Goal: Information Seeking & Learning: Learn about a topic

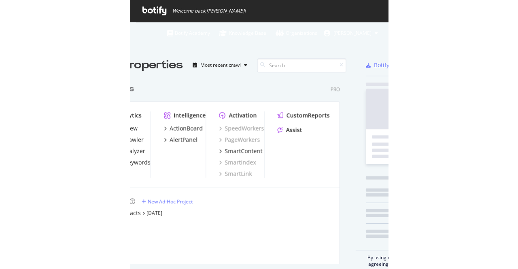
scroll to position [184, 268]
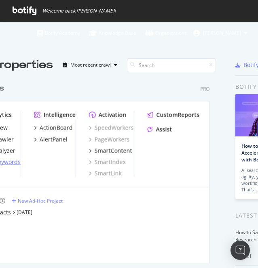
click at [4, 162] on div "RealKeywords" at bounding box center [2, 162] width 38 height 8
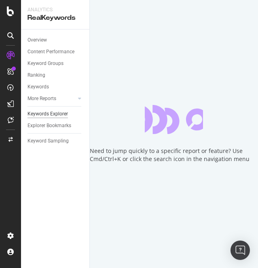
click at [51, 116] on div "Keywords Explorer" at bounding box center [47, 114] width 40 height 8
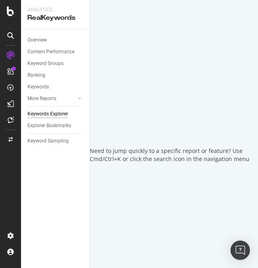
click at [51, 115] on div "Keywords Explorer" at bounding box center [47, 114] width 40 height 8
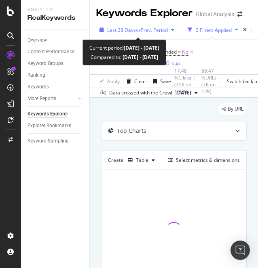
click at [133, 29] on span "Last 28 Days" at bounding box center [121, 30] width 29 height 7
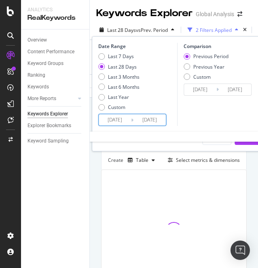
click at [118, 120] on input "[DATE]" at bounding box center [115, 119] width 32 height 11
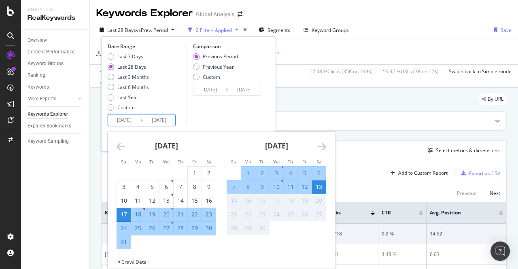
click at [121, 142] on icon "Move backward to switch to the previous month." at bounding box center [120, 147] width 8 height 10
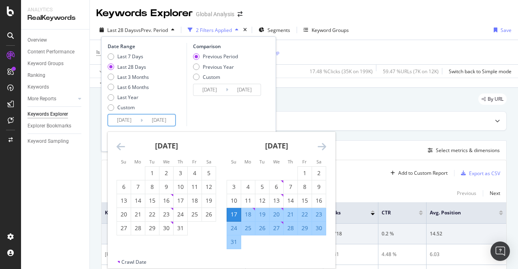
click at [121, 142] on icon "Move backward to switch to the previous month." at bounding box center [120, 147] width 8 height 10
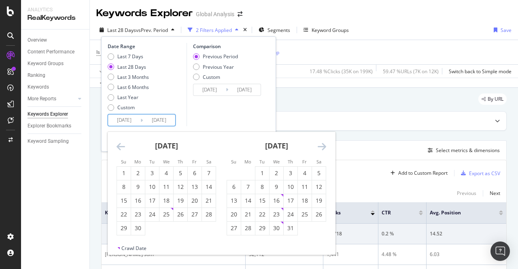
click at [121, 142] on icon "Move backward to switch to the previous month." at bounding box center [120, 147] width 8 height 10
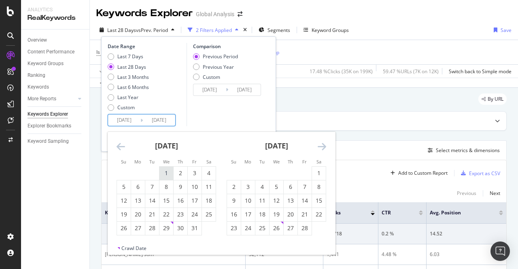
click at [171, 172] on div "1" at bounding box center [166, 173] width 14 height 8
type input "[DATE]"
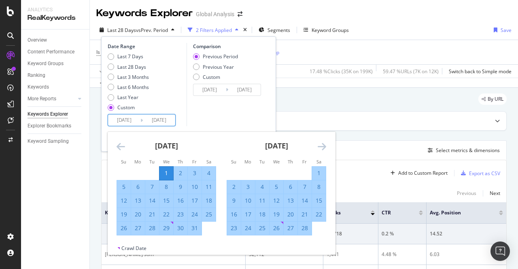
click at [258, 144] on icon "Move forward to switch to the next month." at bounding box center [321, 147] width 8 height 10
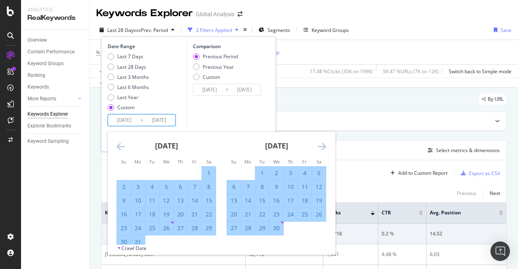
click at [258, 144] on icon "Move forward to switch to the next month." at bounding box center [321, 147] width 8 height 10
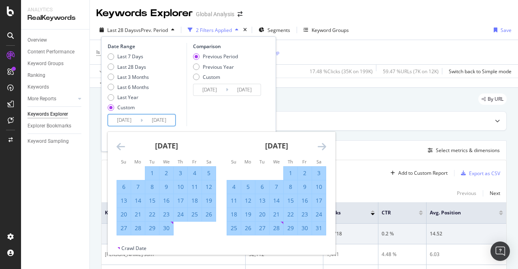
click at [258, 144] on icon "Move forward to switch to the next month." at bounding box center [321, 147] width 8 height 10
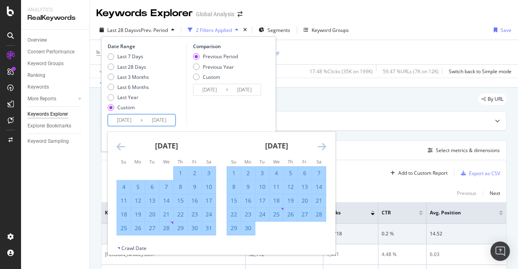
click at [211, 230] on div "31" at bounding box center [209, 228] width 14 height 8
type input "[DATE]"
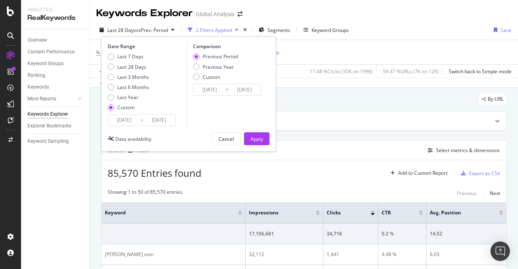
click at [209, 86] on input "[DATE]" at bounding box center [209, 89] width 32 height 11
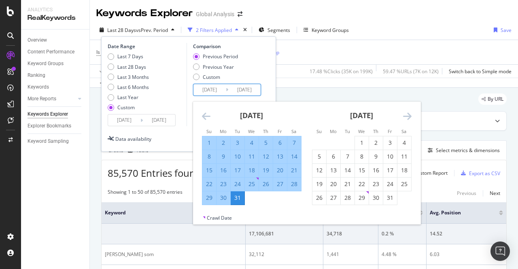
click at [258, 85] on div "Date Range Last 7 Days Last 28 Days Last 3 Months Last 6 Months Last Year Custo…" at bounding box center [188, 93] width 175 height 115
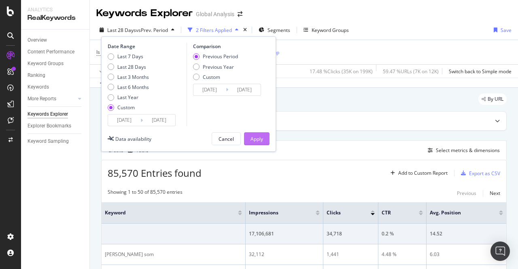
click at [258, 141] on button "Apply" at bounding box center [256, 138] width 25 height 13
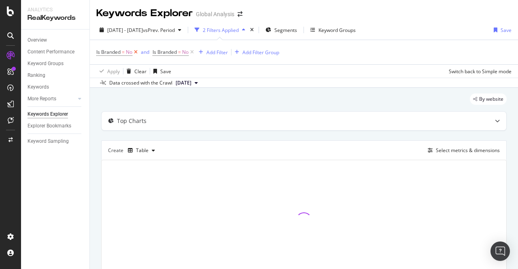
click at [136, 54] on icon at bounding box center [135, 52] width 7 height 8
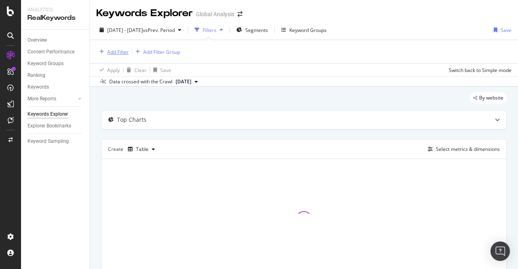
click at [126, 53] on div "Add Filter" at bounding box center [117, 52] width 21 height 7
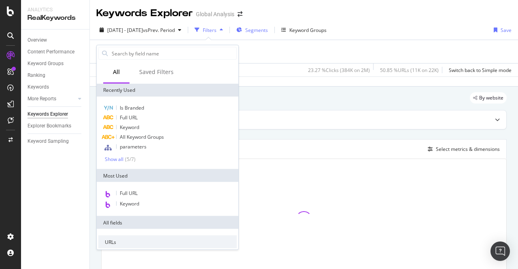
click at [258, 31] on span "Segments" at bounding box center [256, 30] width 23 height 7
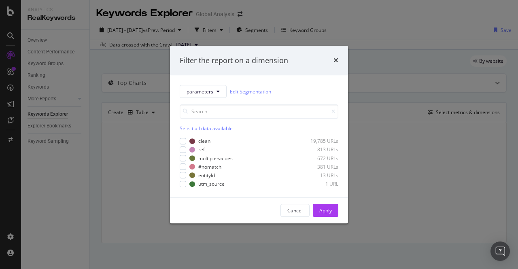
click at [258, 40] on div "Filter the report on a dimension parameters Edit Segmentation Select all data a…" at bounding box center [259, 134] width 518 height 269
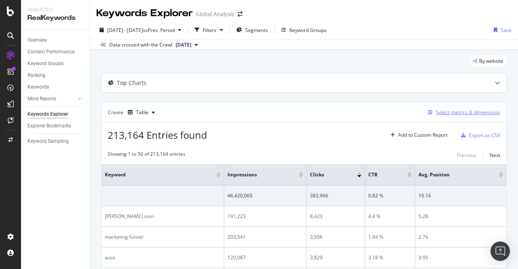
click at [258, 114] on div "Select metrics & dimensions" at bounding box center [467, 112] width 64 height 7
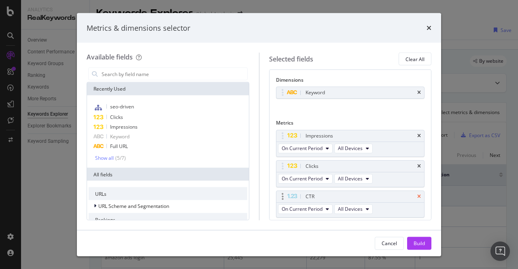
click at [258, 196] on icon "times" at bounding box center [419, 196] width 4 height 5
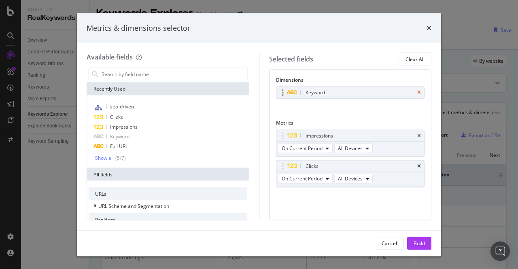
click at [258, 91] on icon "times" at bounding box center [419, 92] width 4 height 5
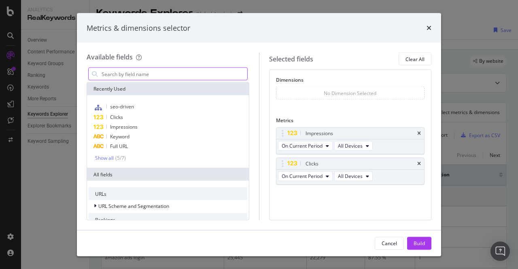
drag, startPoint x: 129, startPoint y: 72, endPoint x: 115, endPoint y: 72, distance: 13.3
click at [115, 72] on input "modal" at bounding box center [174, 74] width 146 height 12
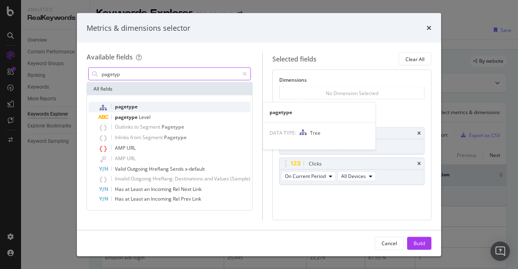
type input "pagetyp"
click at [128, 102] on div "pagetype" at bounding box center [174, 107] width 152 height 11
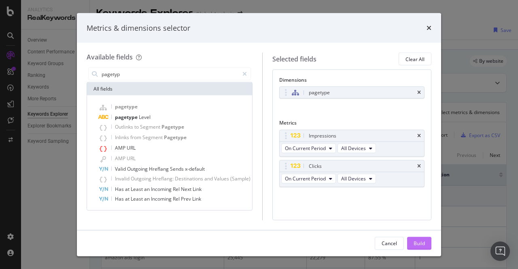
click at [258, 238] on button "Build" at bounding box center [419, 243] width 24 height 13
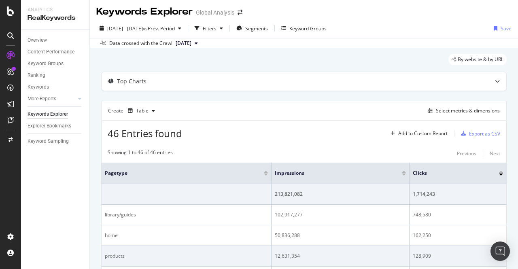
scroll to position [11, 0]
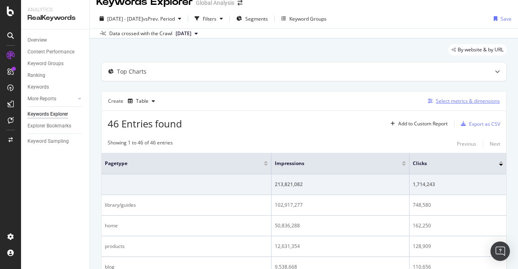
click at [258, 101] on div "Select metrics & dimensions" at bounding box center [467, 100] width 64 height 7
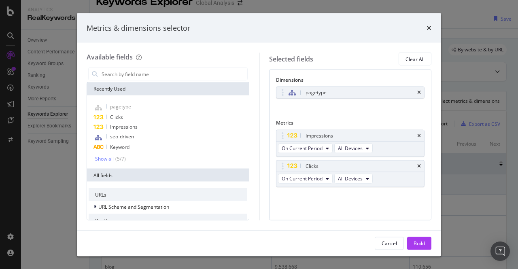
click at [145, 63] on div "Available fields Recently Used pagetype Clicks Impressions seo-driven Keyword S…" at bounding box center [173, 136] width 172 height 167
click at [118, 118] on span "Clicks" at bounding box center [116, 117] width 13 height 7
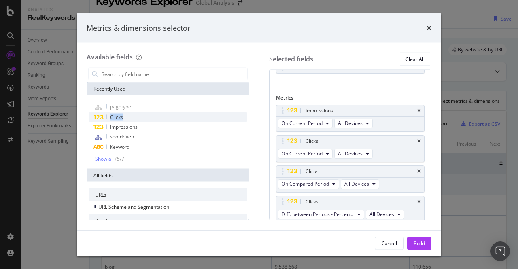
scroll to position [26, 0]
click at [258, 169] on icon "times" at bounding box center [419, 170] width 4 height 5
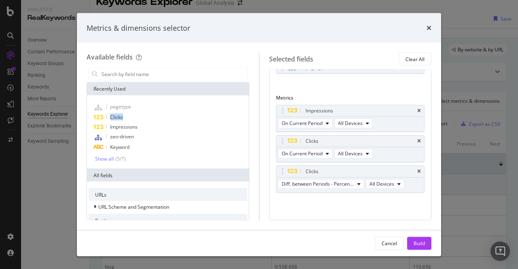
scroll to position [23, 0]
drag, startPoint x: 285, startPoint y: 173, endPoint x: 288, endPoint y: 142, distance: 31.3
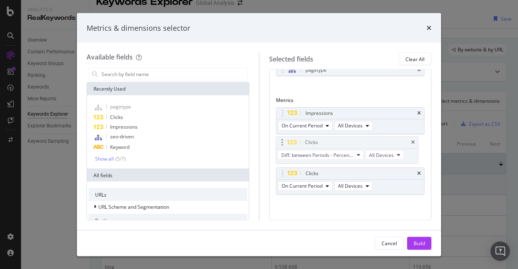
click at [258, 142] on body "Analytics RealKeywords Overview Content Performance Keyword Groups Ranking Keyw…" at bounding box center [259, 134] width 518 height 269
click at [118, 126] on span "Impressions" at bounding box center [123, 126] width 27 height 7
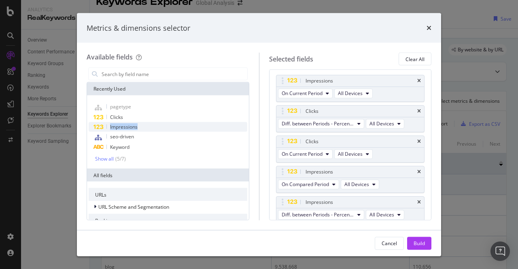
scroll to position [56, 0]
click at [258, 165] on div "Impressions" at bounding box center [350, 170] width 148 height 11
click at [258, 169] on icon "times" at bounding box center [419, 170] width 4 height 5
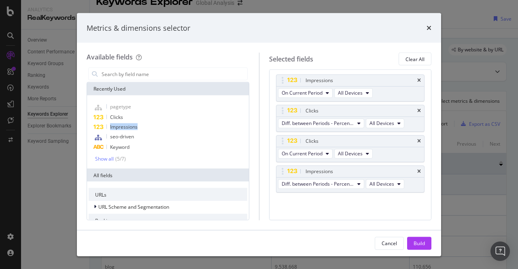
scroll to position [53, 0]
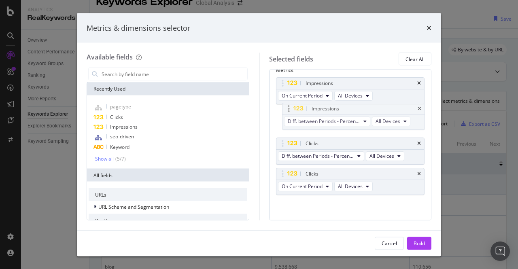
drag, startPoint x: 281, startPoint y: 175, endPoint x: 288, endPoint y: 112, distance: 63.8
click at [258, 112] on body "Analytics RealKeywords Overview Content Performance Keyword Groups Ranking Keyw…" at bounding box center [259, 134] width 518 height 269
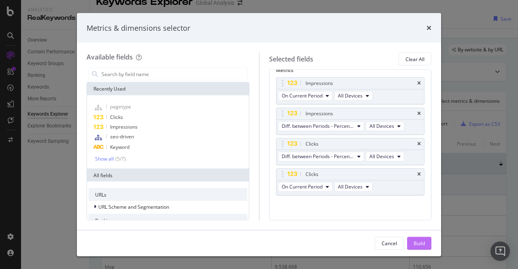
click at [258, 248] on div "Build" at bounding box center [418, 243] width 11 height 12
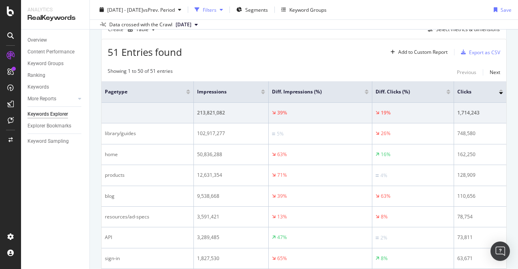
click at [226, 8] on div "button" at bounding box center [221, 9] width 10 height 5
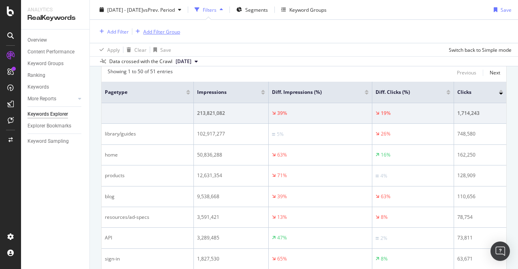
click at [159, 28] on div "Add Filter Group" at bounding box center [161, 31] width 37 height 7
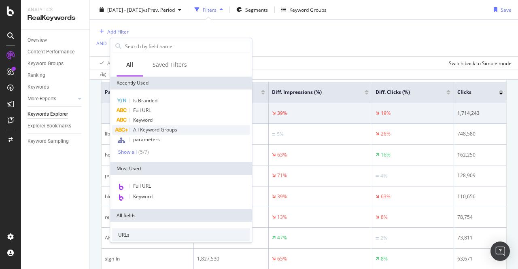
click at [159, 133] on span "All Keyword Groups" at bounding box center [155, 129] width 44 height 7
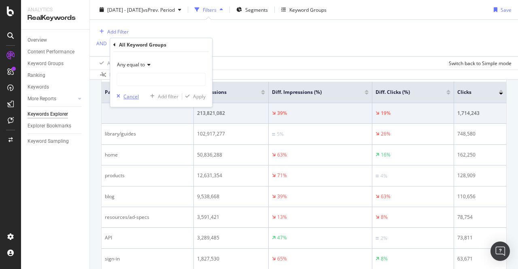
click at [131, 93] on div "Cancel" at bounding box center [130, 96] width 15 height 7
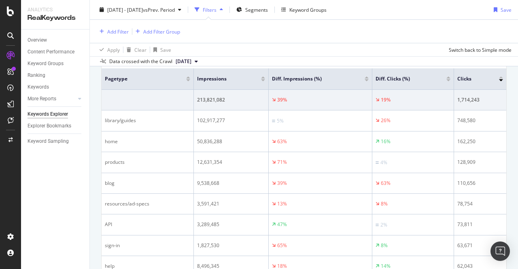
scroll to position [119, 0]
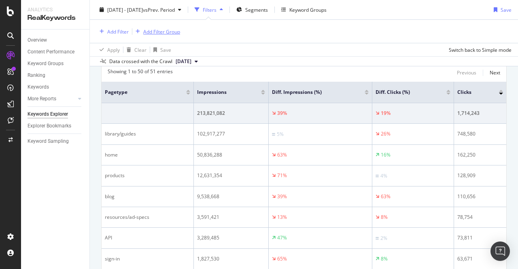
click at [149, 34] on div "Add Filter Group" at bounding box center [161, 31] width 37 height 7
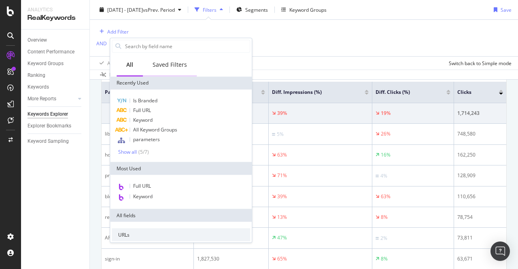
click at [167, 61] on div "Saved Filters" at bounding box center [169, 65] width 34 height 8
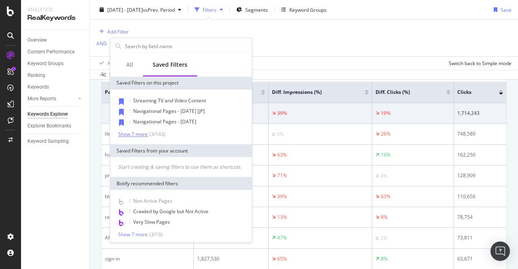
click at [137, 131] on div "Show 7 more" at bounding box center [133, 134] width 30 height 6
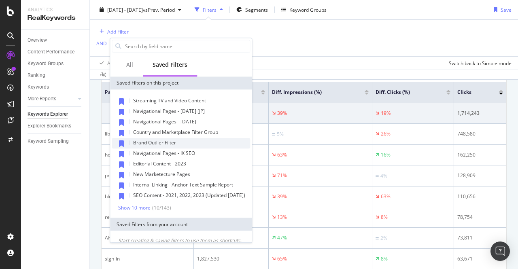
click at [169, 143] on span "Brand Outlier Filter" at bounding box center [154, 142] width 43 height 7
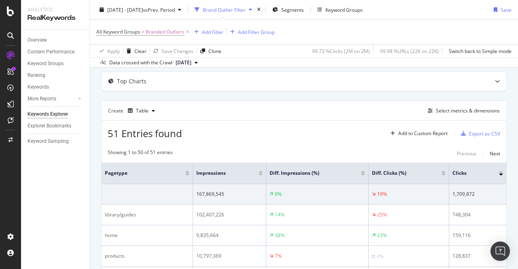
scroll to position [121, 0]
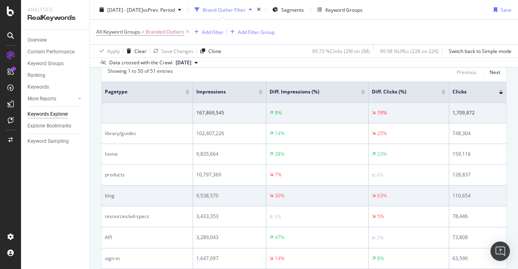
click at [184, 199] on td "blog" at bounding box center [146, 196] width 91 height 21
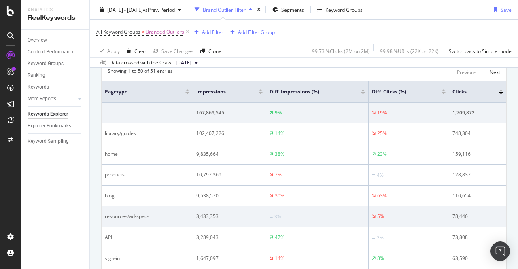
click at [194, 216] on td "3,433,353" at bounding box center [229, 216] width 73 height 21
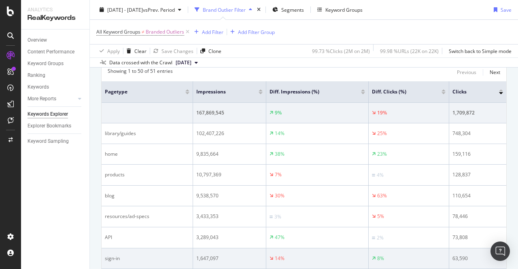
click at [151, 253] on td "sign-in" at bounding box center [146, 258] width 91 height 21
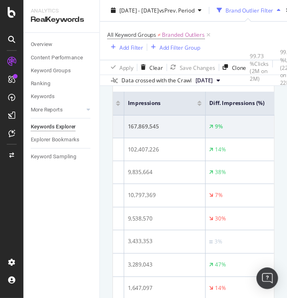
scroll to position [0, 82]
click at [154, 136] on div "102,407,226" at bounding box center [147, 134] width 66 height 7
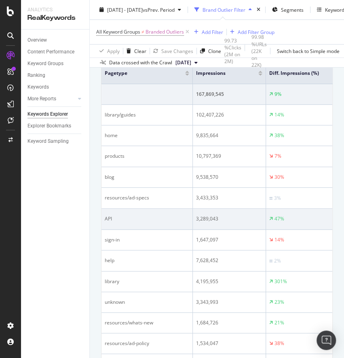
scroll to position [139, 0]
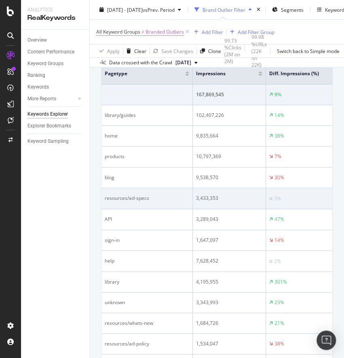
click at [258, 192] on td "3%" at bounding box center [317, 198] width 102 height 21
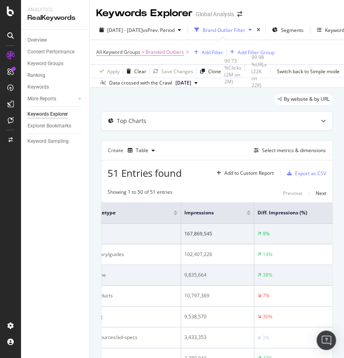
scroll to position [0, 0]
